Goal: Entertainment & Leisure: Browse casually

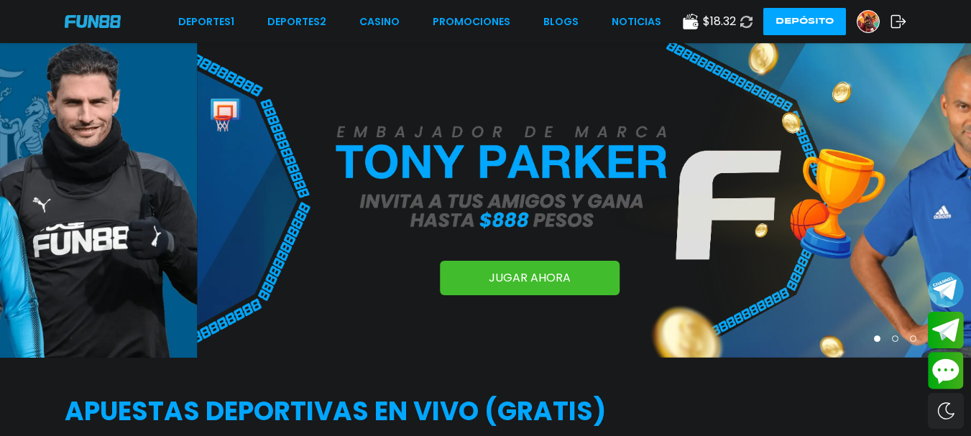
click at [369, 12] on div "Deportes 1 Deportes 2 CASINO Promociones BLOGS NOTICIAS $ 18.32 Depósito" at bounding box center [485, 21] width 971 height 43
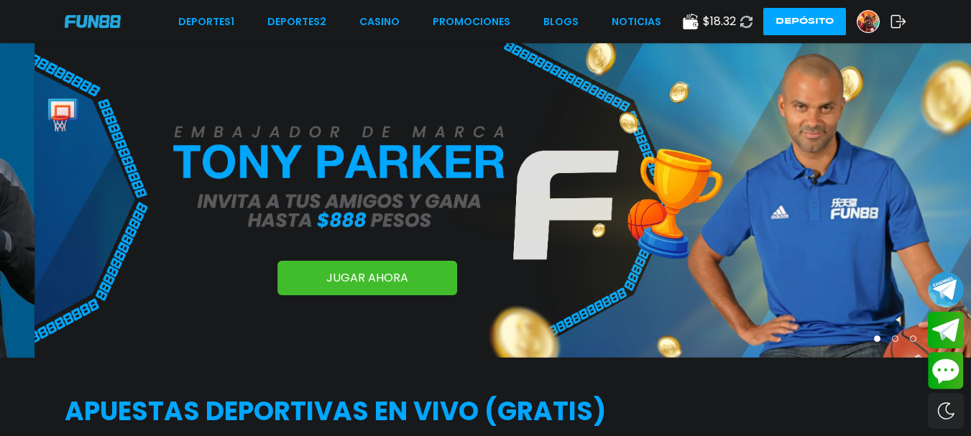
click at [397, 38] on div "Deportes 1 Deportes 2 CASINO Promociones BLOGS NOTICIAS $ 18.32 Depósito" at bounding box center [485, 21] width 971 height 43
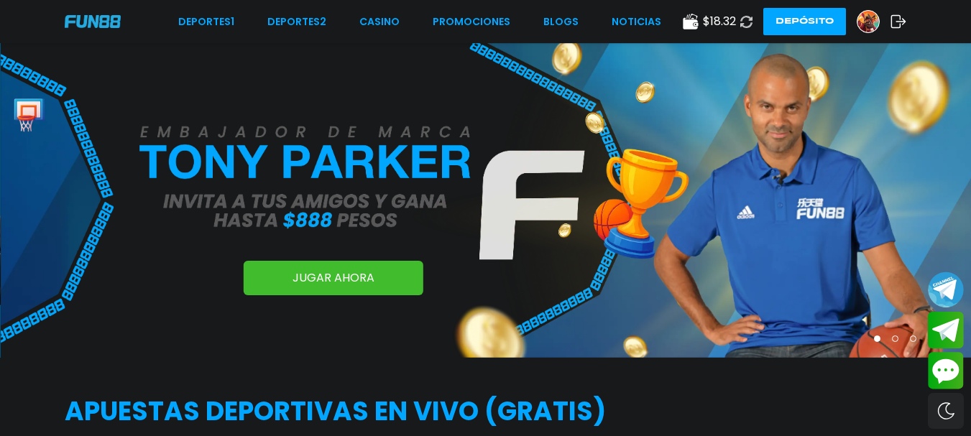
click at [397, 4] on div "Deportes 1 Deportes 2 CASINO Promociones BLOGS NOTICIAS $ 18.32 Depósito" at bounding box center [485, 21] width 971 height 43
click at [397, 14] on div "Deportes 1 Deportes 2 CASINO Promociones BLOGS NOTICIAS $ 18.32 Depósito" at bounding box center [485, 21] width 971 height 43
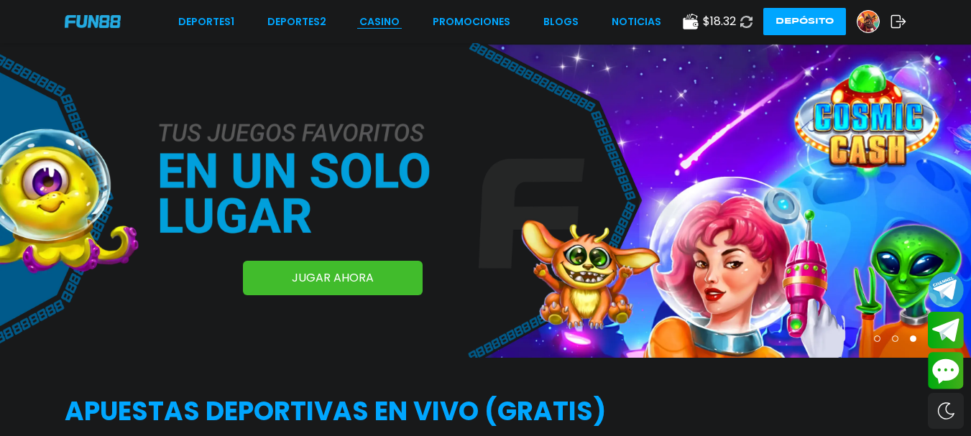
click at [385, 27] on link "CASINO" at bounding box center [379, 21] width 40 height 15
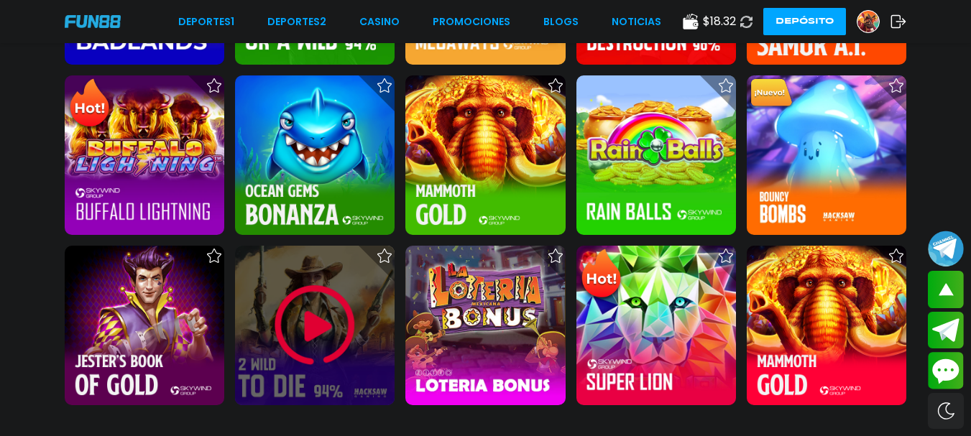
scroll to position [1653, 0]
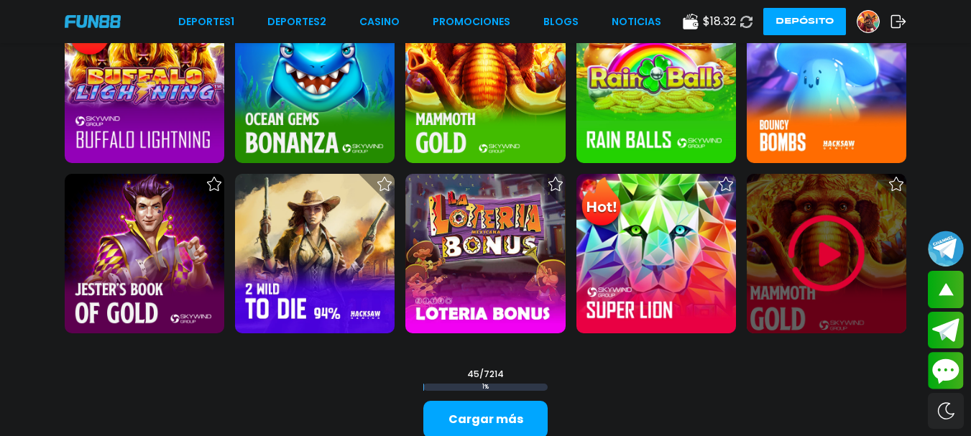
click at [828, 256] on img at bounding box center [827, 254] width 86 height 86
